Goal: Task Accomplishment & Management: Manage account settings

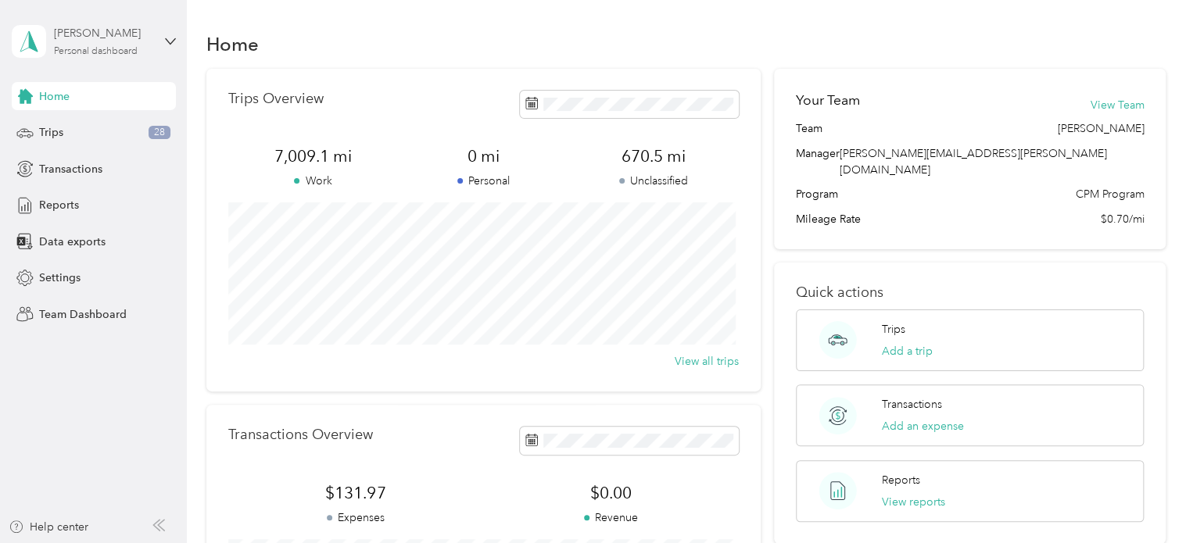
click at [78, 48] on div "Personal dashboard" at bounding box center [96, 51] width 84 height 9
click at [73, 134] on div "Team dashboard Personal dashboard Log out" at bounding box center [265, 164] width 484 height 98
click at [106, 40] on div "[PERSON_NAME]" at bounding box center [103, 33] width 98 height 16
click at [81, 130] on div "Team dashboard" at bounding box center [265, 128] width 484 height 27
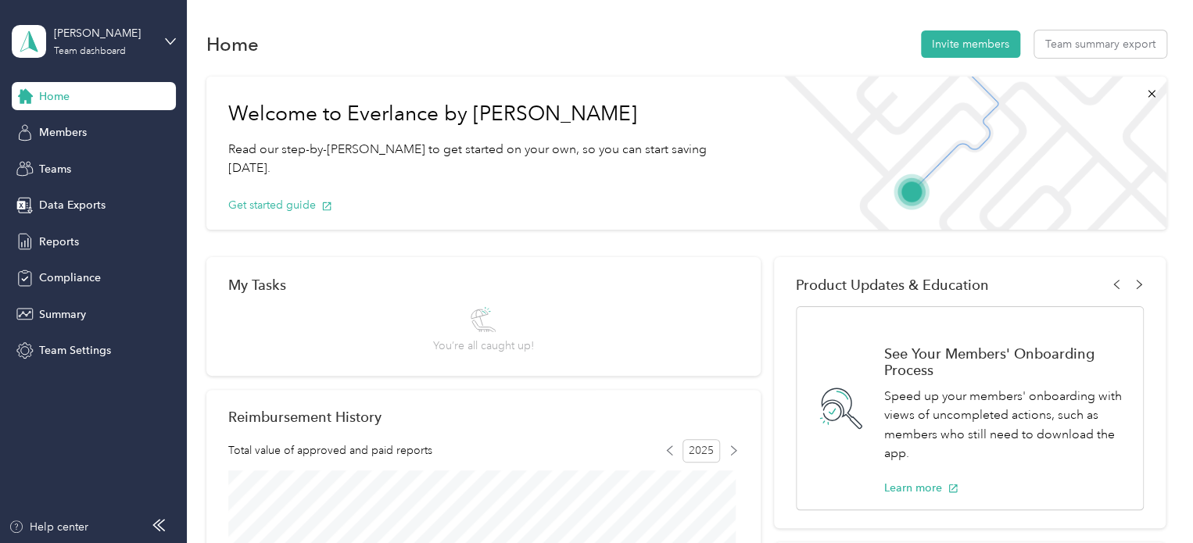
click at [485, 340] on span "You’re all caught up!" at bounding box center [483, 346] width 101 height 16
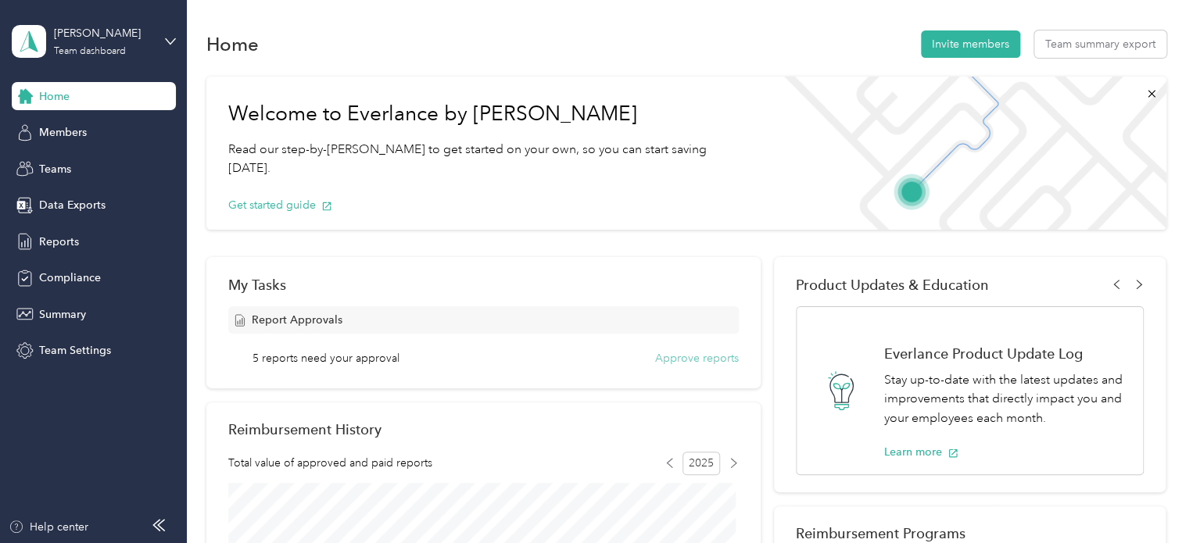
click at [688, 361] on button "Approve reports" at bounding box center [697, 358] width 84 height 16
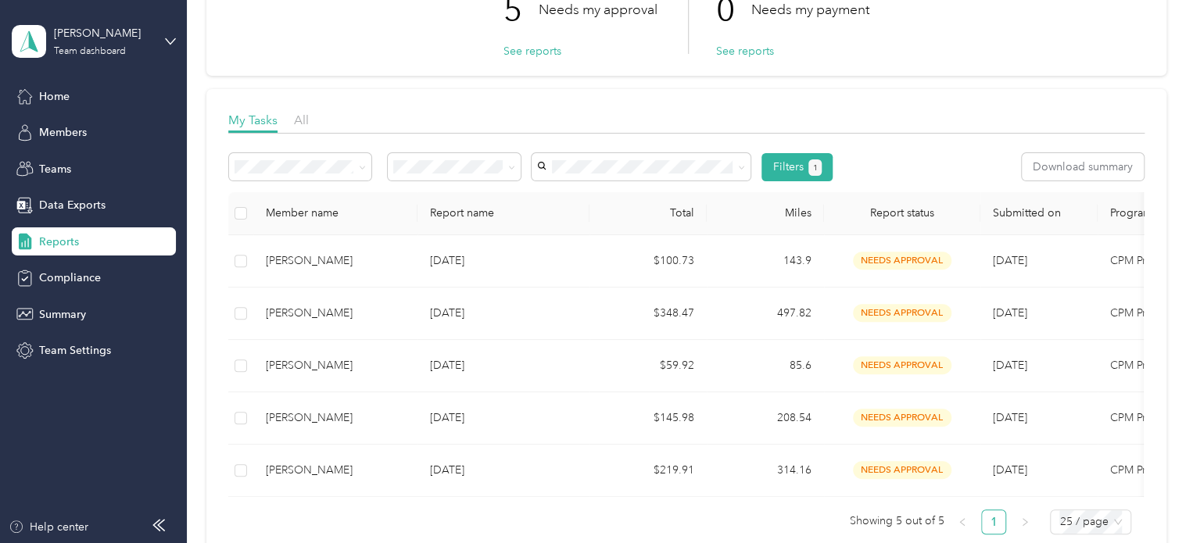
scroll to position [156, 0]
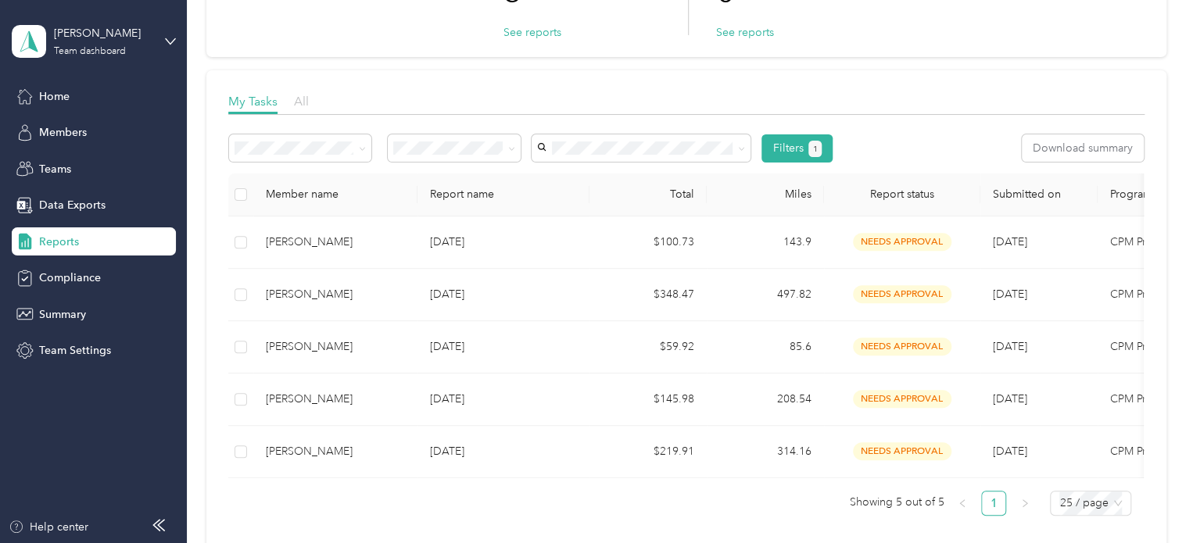
click at [307, 102] on span "All" at bounding box center [301, 101] width 15 height 15
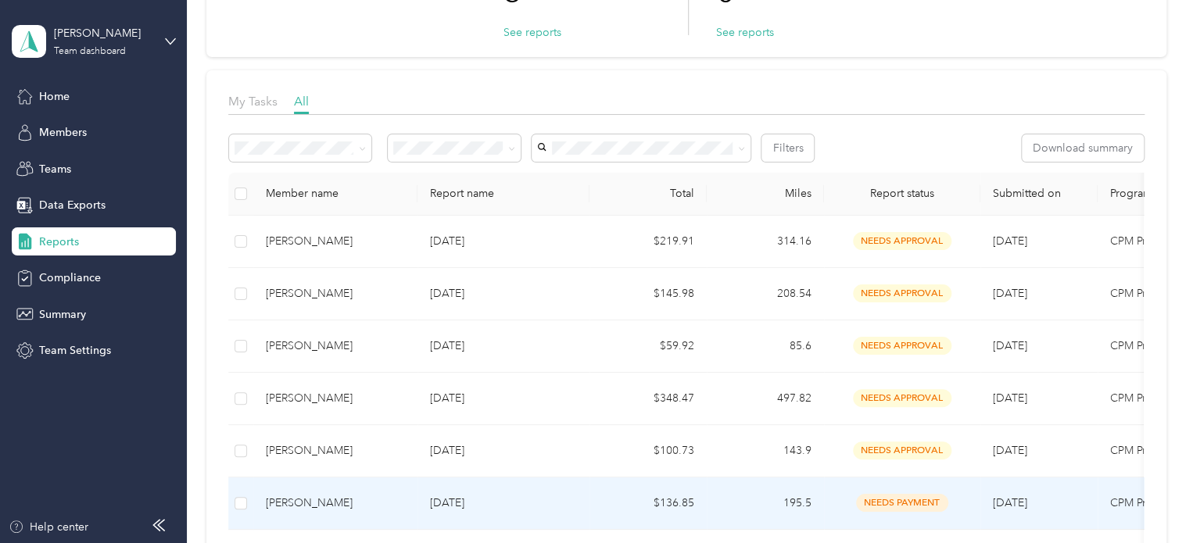
click at [580, 499] on td "[DATE]" at bounding box center [503, 504] width 172 height 52
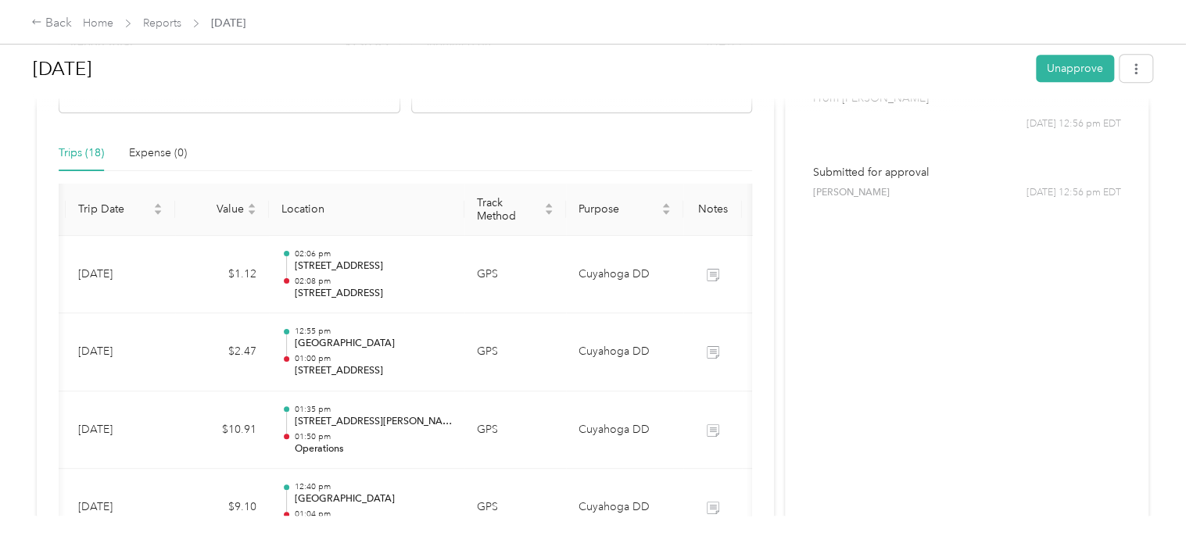
scroll to position [400, 0]
